Goal: Transaction & Acquisition: Purchase product/service

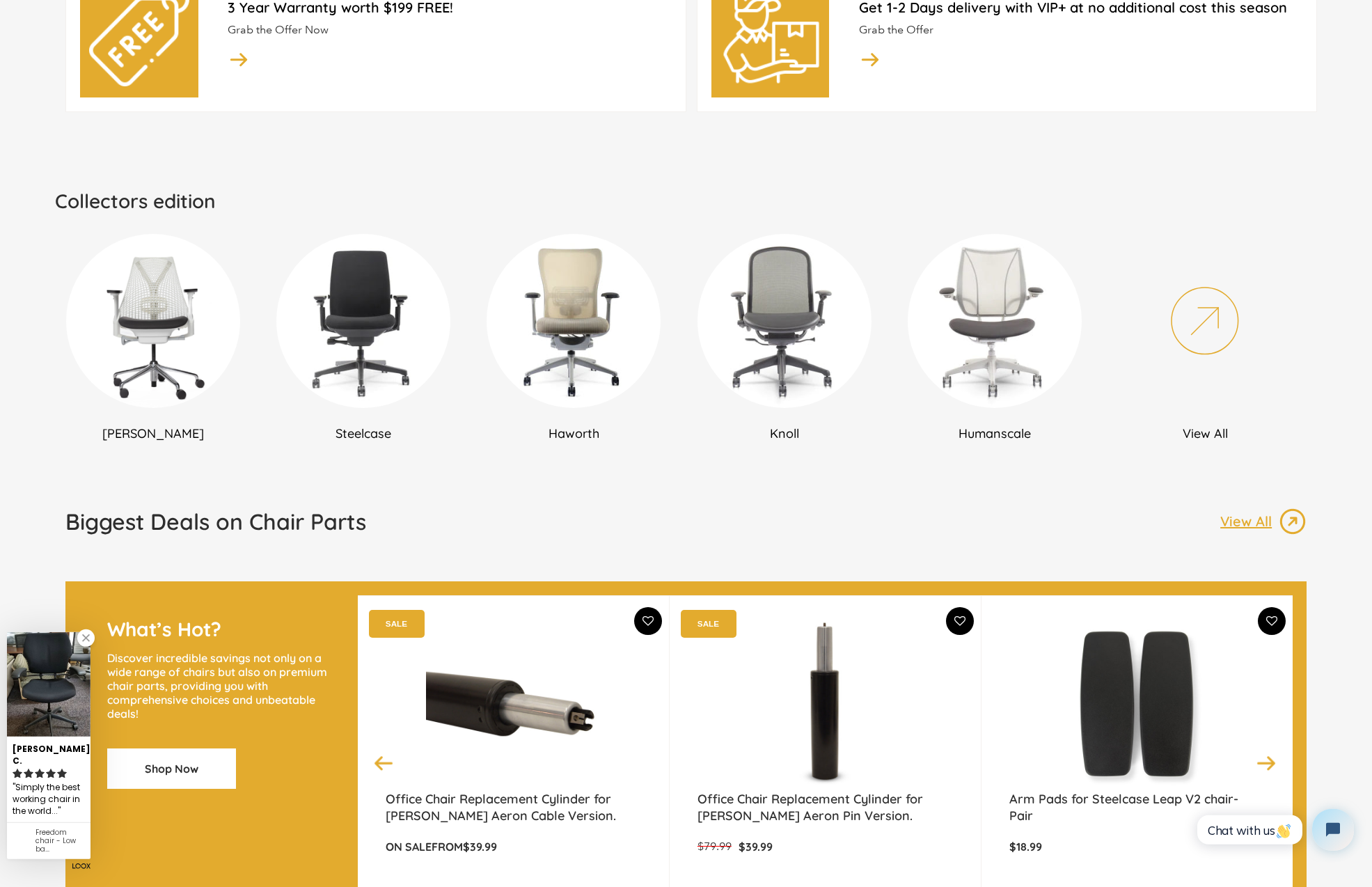
scroll to position [735, 0]
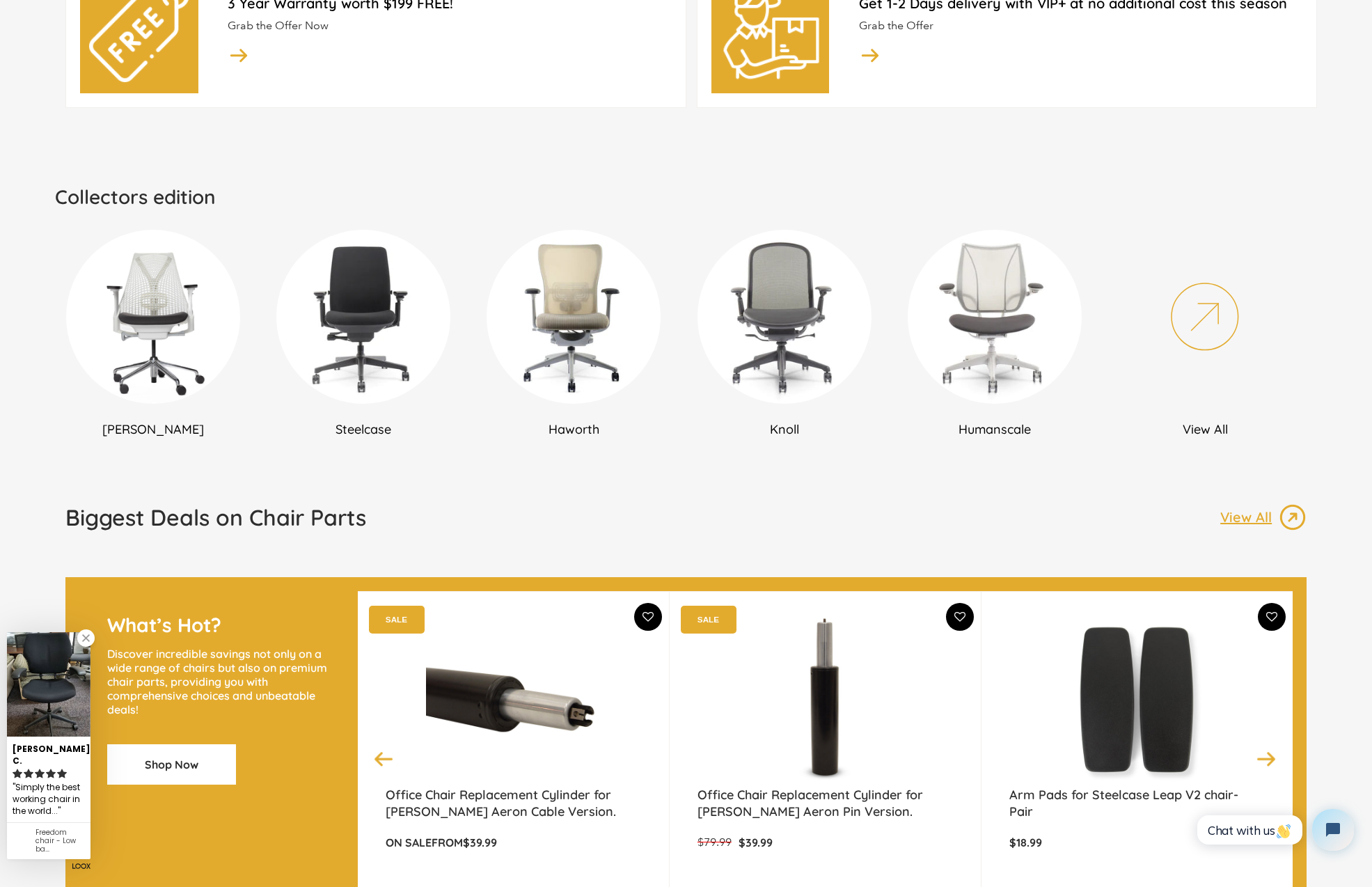
click at [165, 432] on h2 "[PERSON_NAME]" at bounding box center [152, 429] width 196 height 16
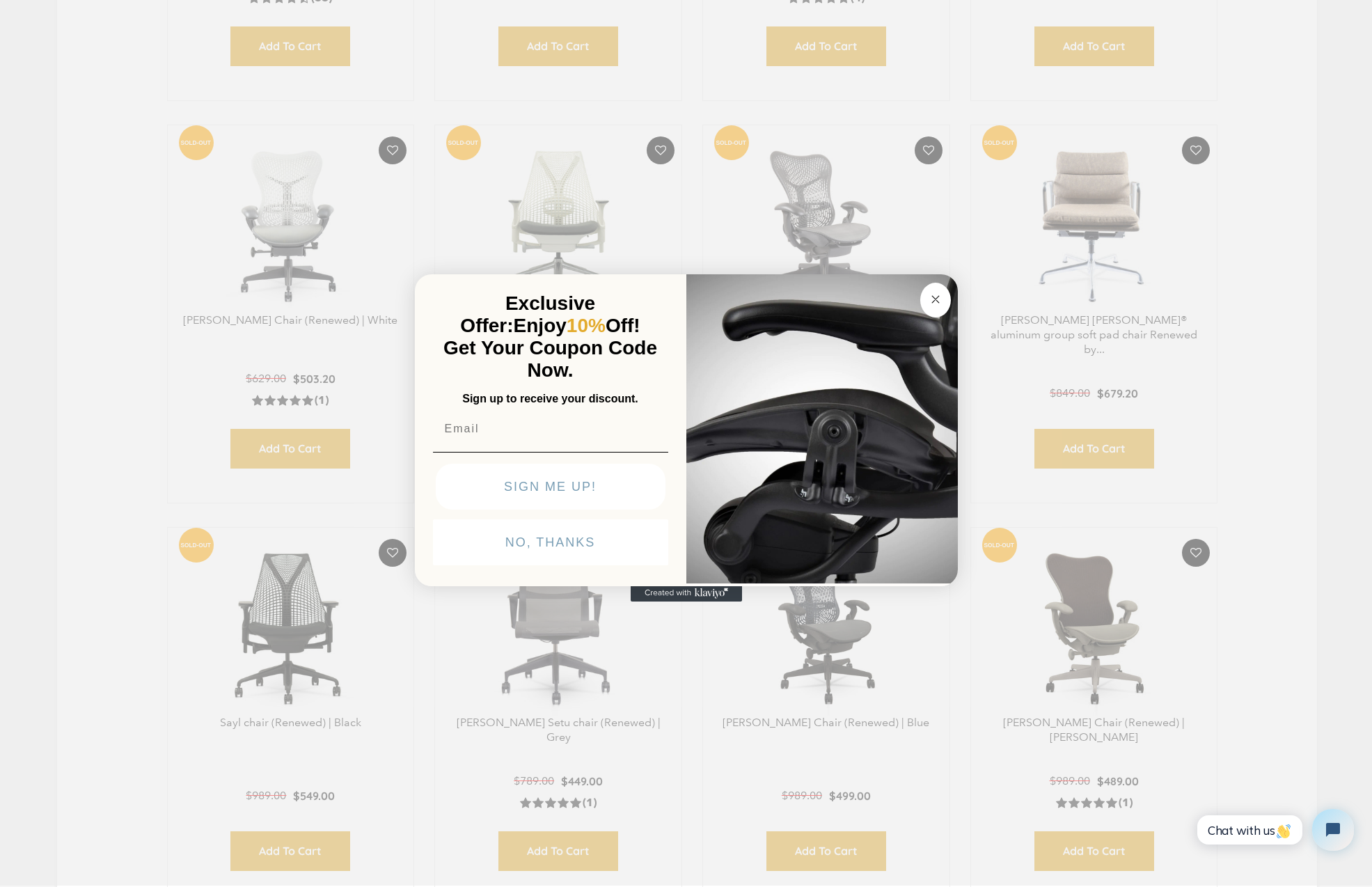
scroll to position [1248, 0]
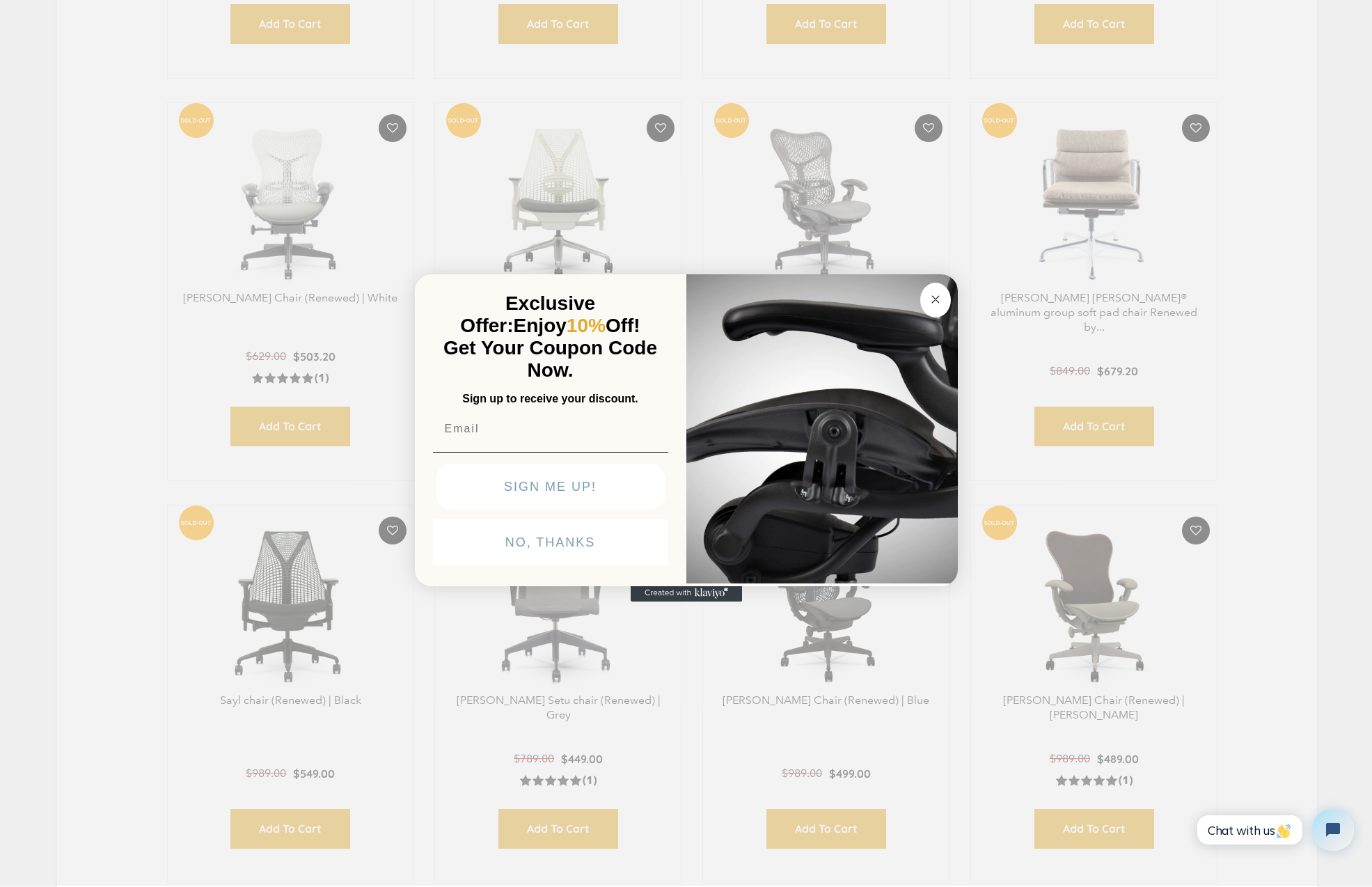
click at [27, 502] on div "Close dialog Exclusive Offer: Enjoy 10% Off! Get Your Coupon Code Now. Sign up …" at bounding box center [686, 442] width 1372 height 887
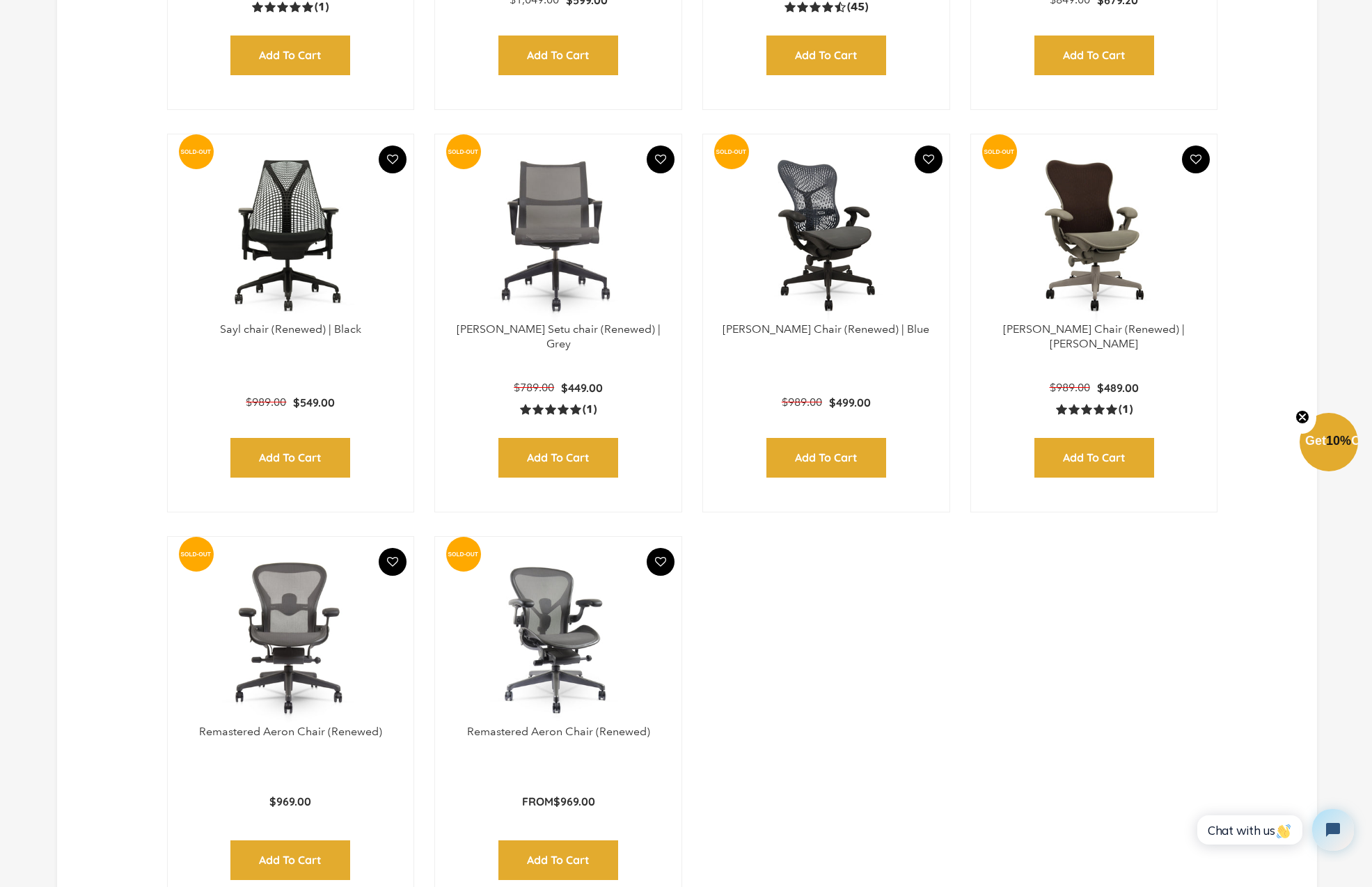
scroll to position [1627, 0]
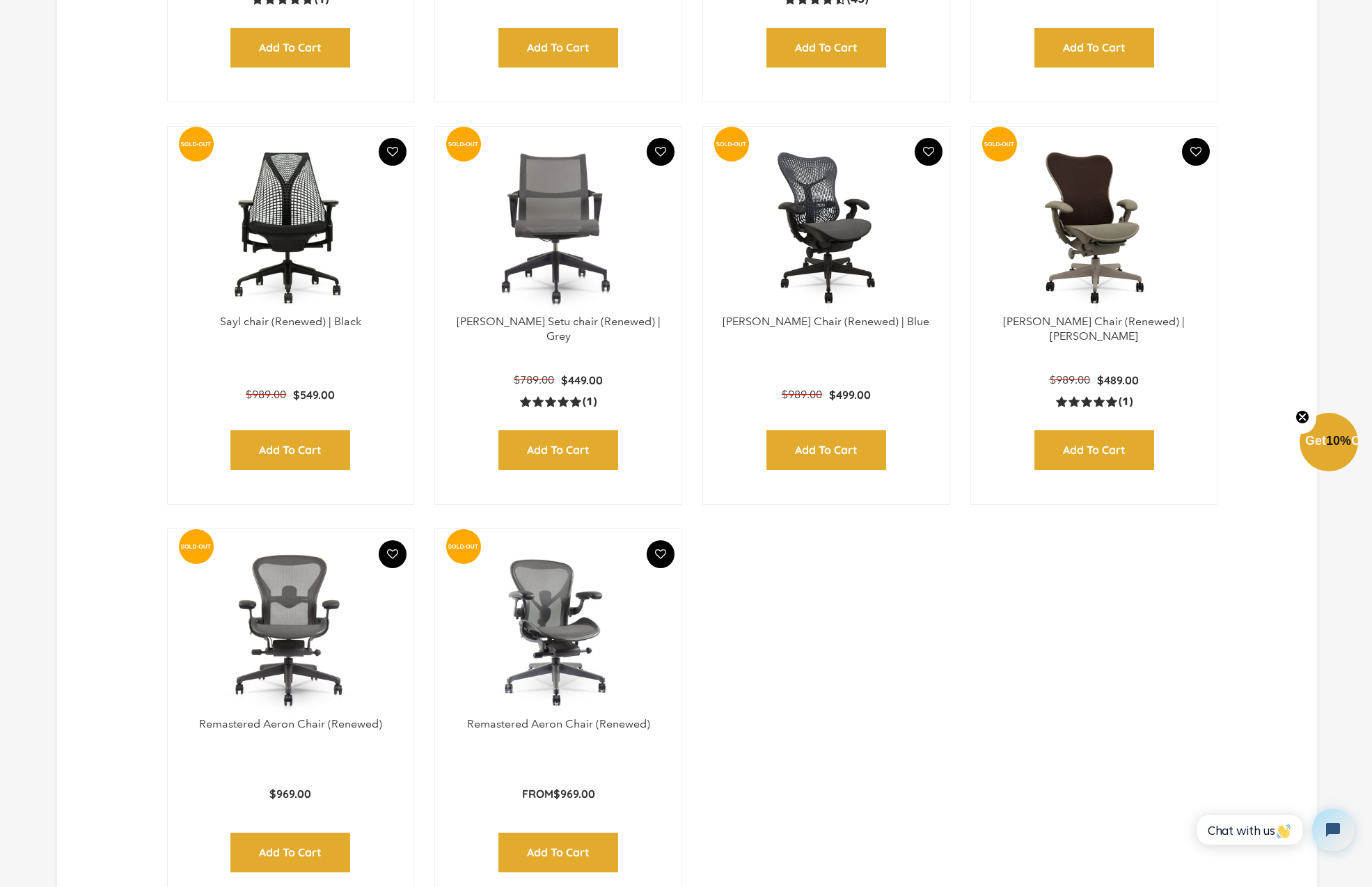
click at [556, 604] on img at bounding box center [558, 630] width 219 height 174
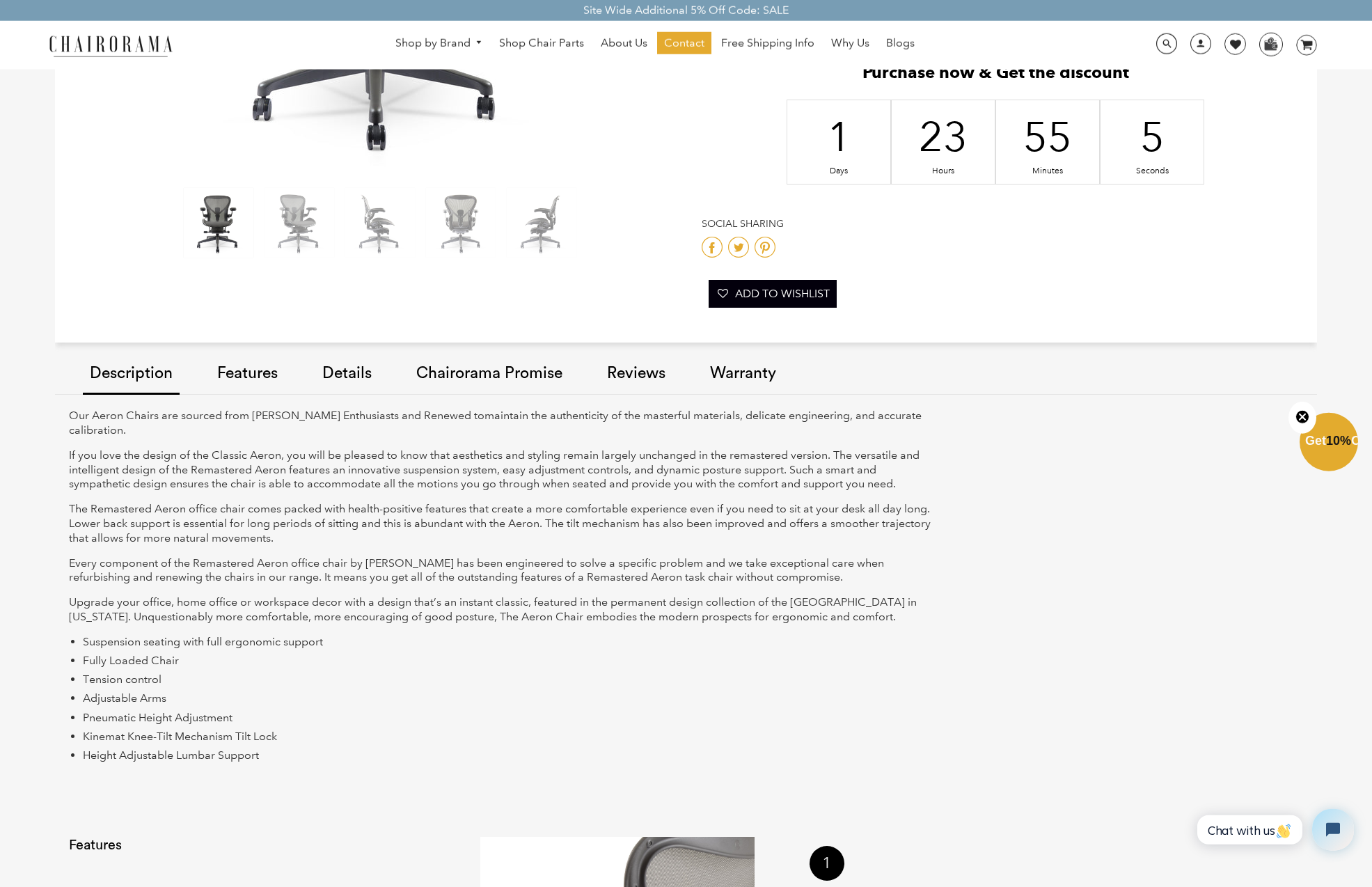
scroll to position [379, 0]
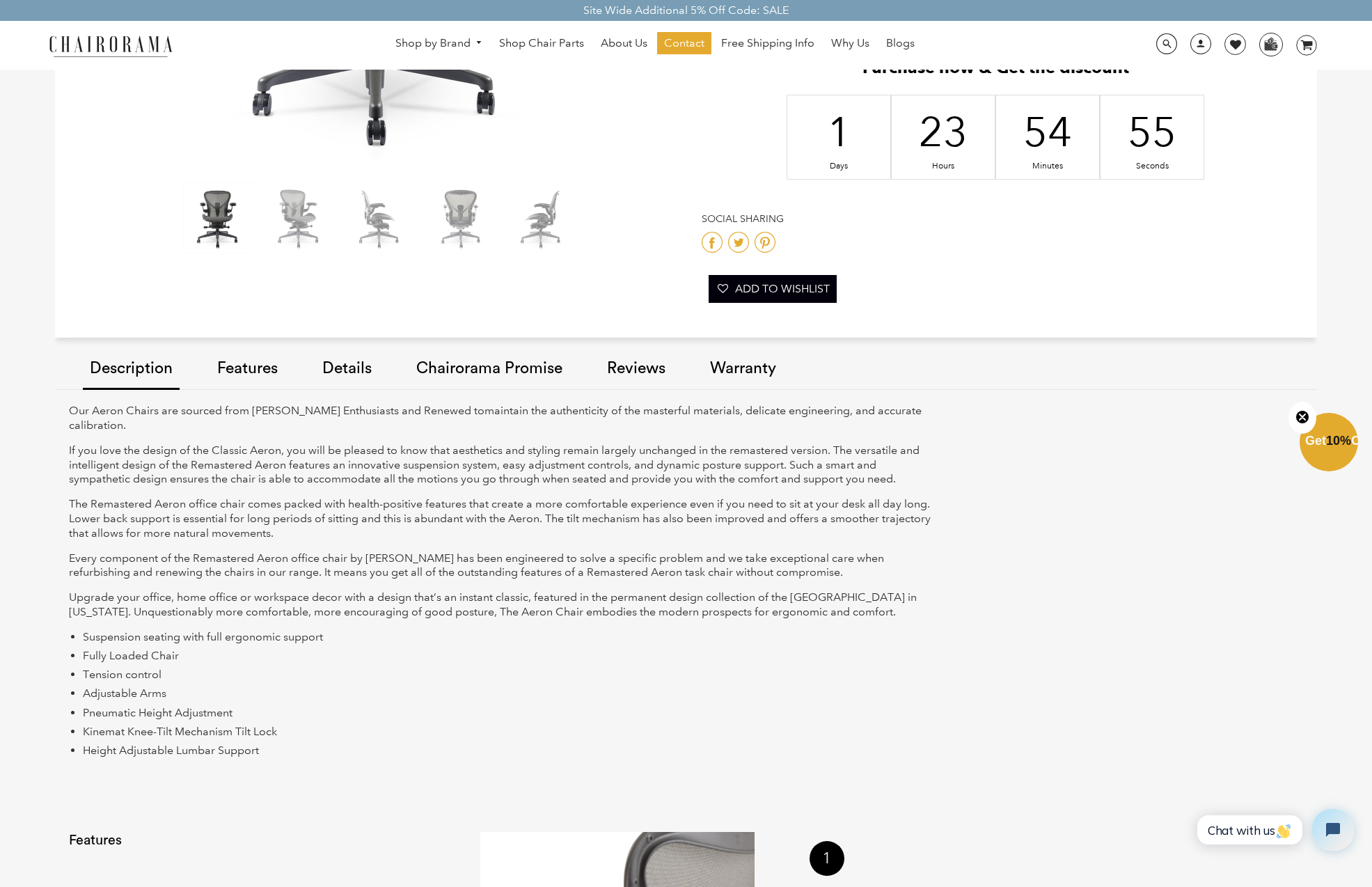
click at [734, 366] on link "Warranty" at bounding box center [743, 370] width 80 height 79
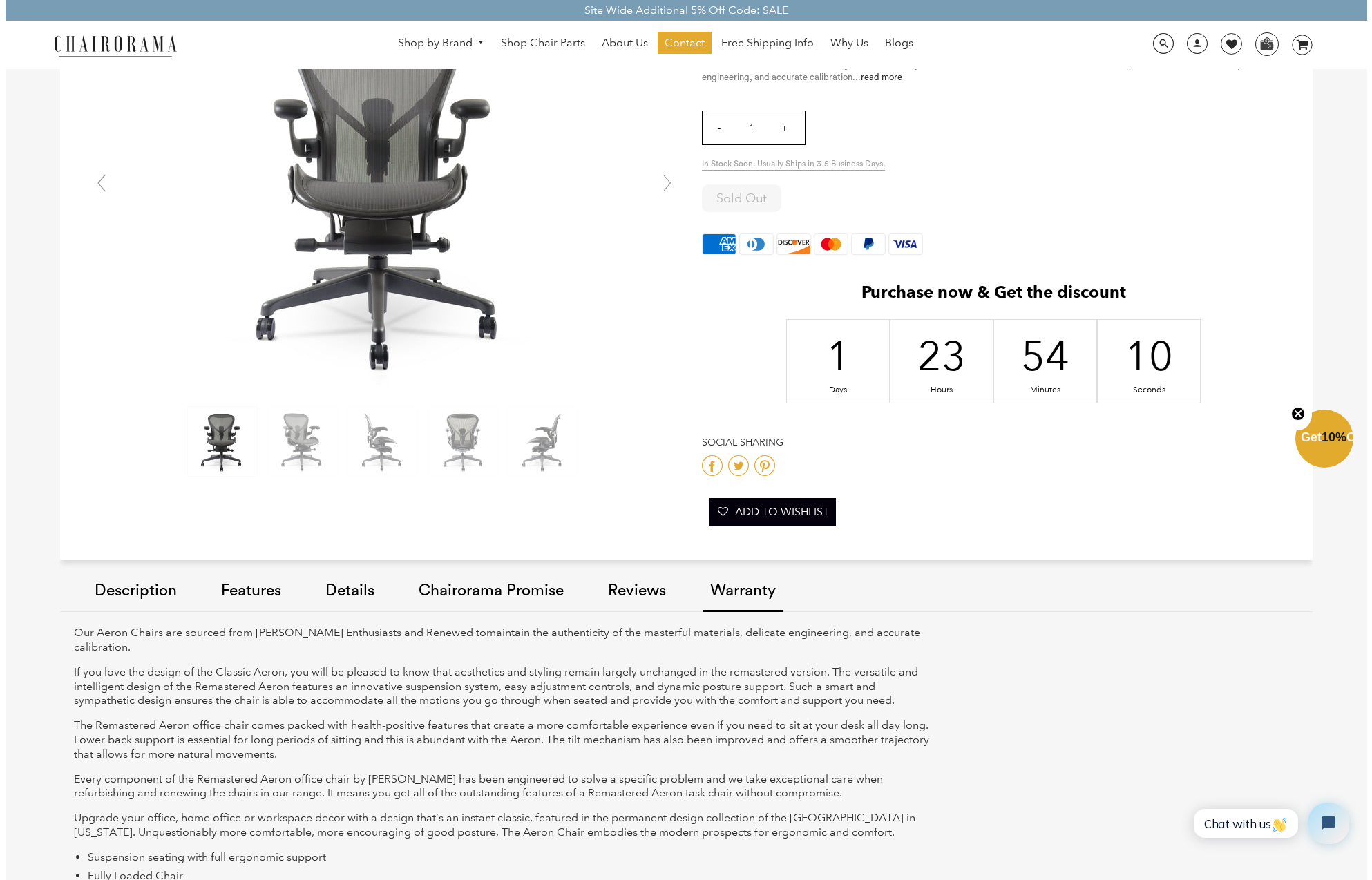
scroll to position [0, 0]
